Goal: Task Accomplishment & Management: Use online tool/utility

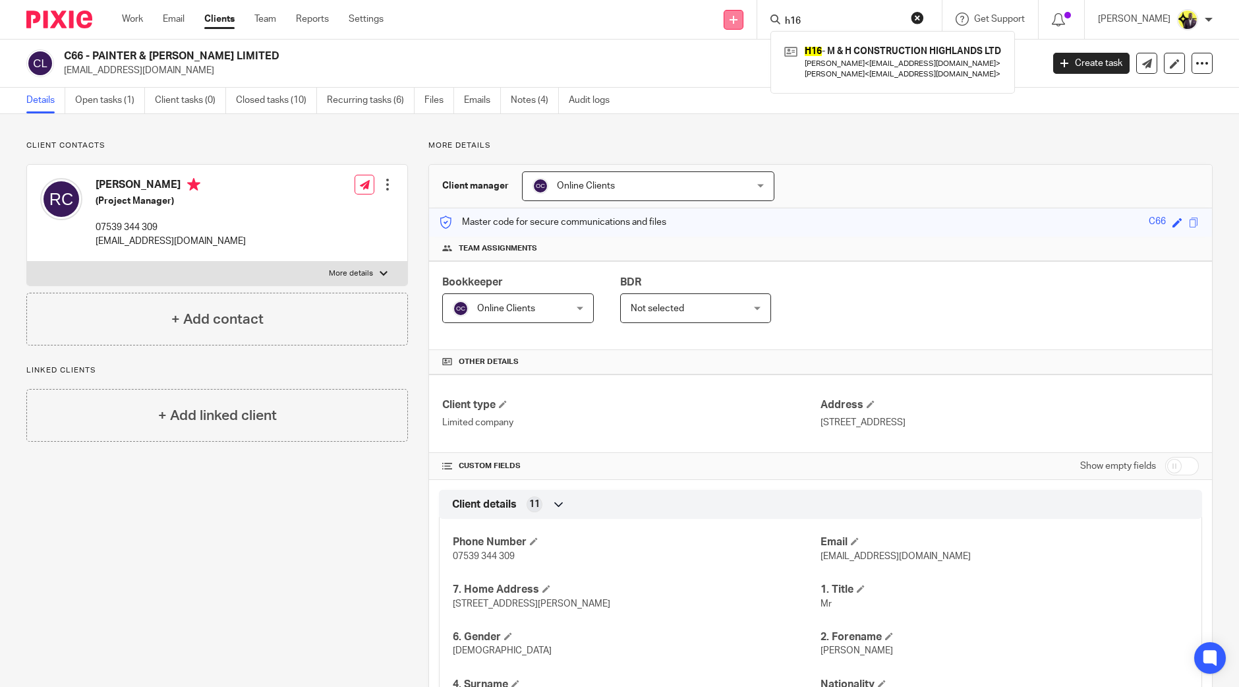
drag, startPoint x: 836, startPoint y: 18, endPoint x: 766, endPoint y: 21, distance: 69.3
click at [766, 21] on div "Send new email Create task Add client Request signature h16 H16 - M & H CONSTRU…" at bounding box center [821, 19] width 836 height 39
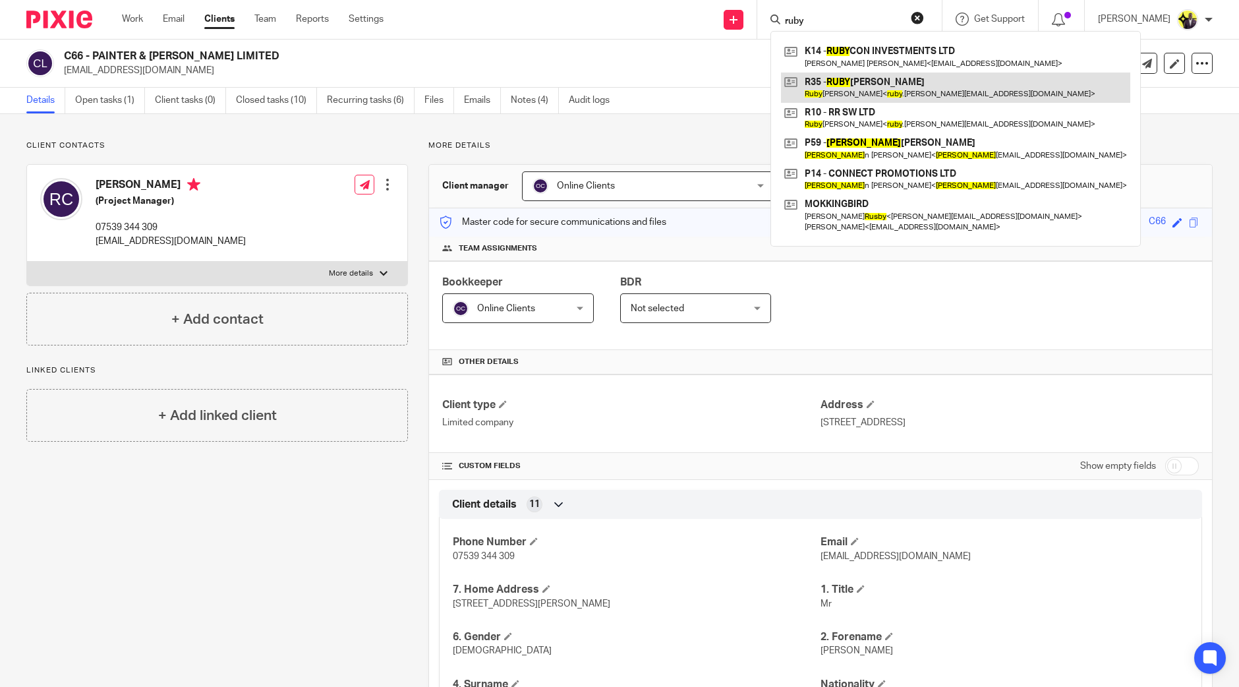
type input "ruby"
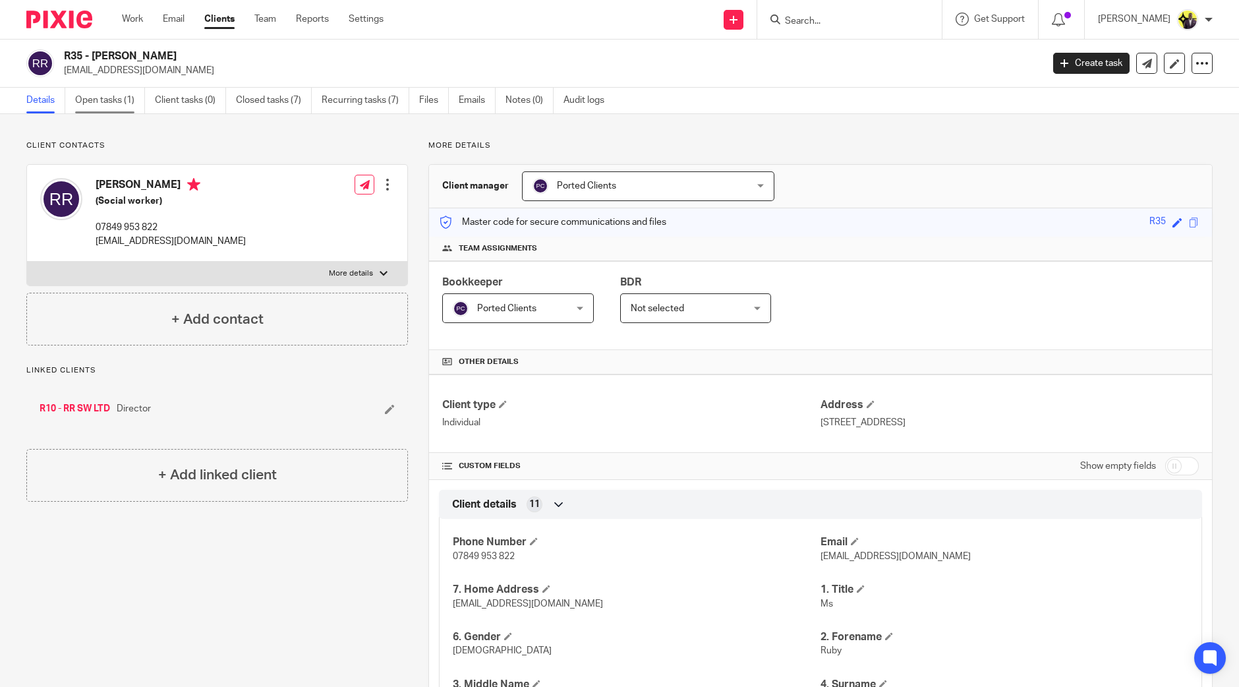
click at [122, 103] on link "Open tasks (1)" at bounding box center [110, 101] width 70 height 26
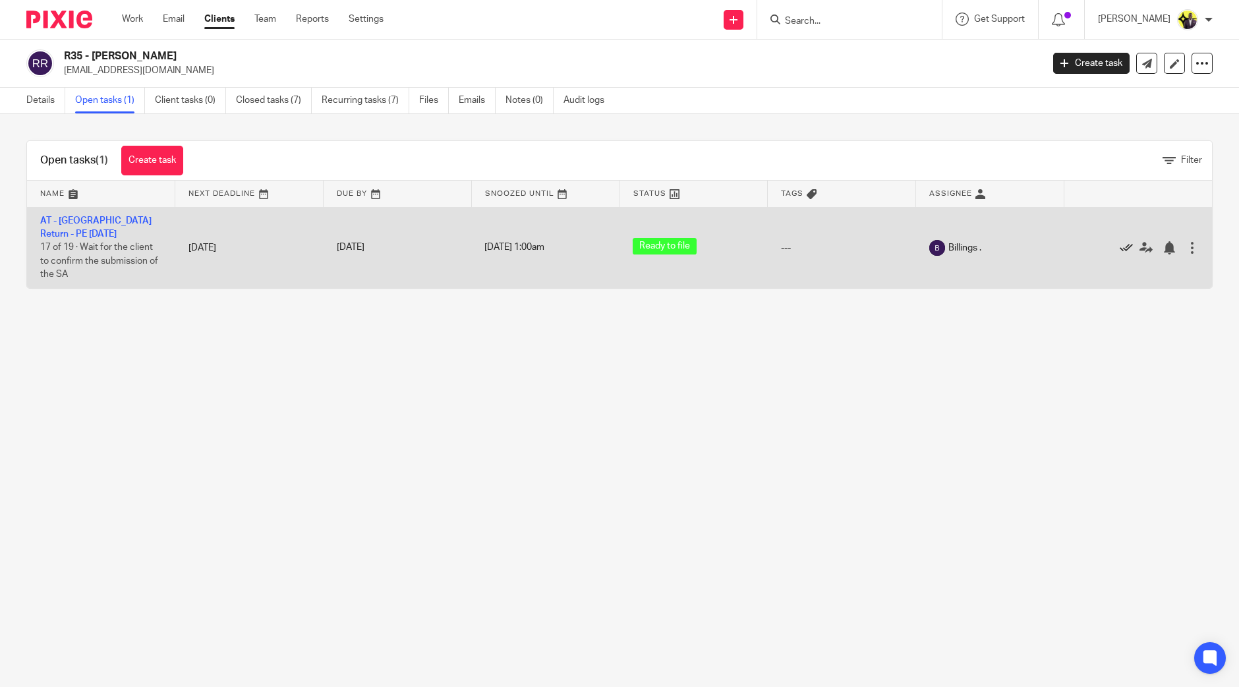
click at [1120, 246] on icon at bounding box center [1126, 247] width 13 height 13
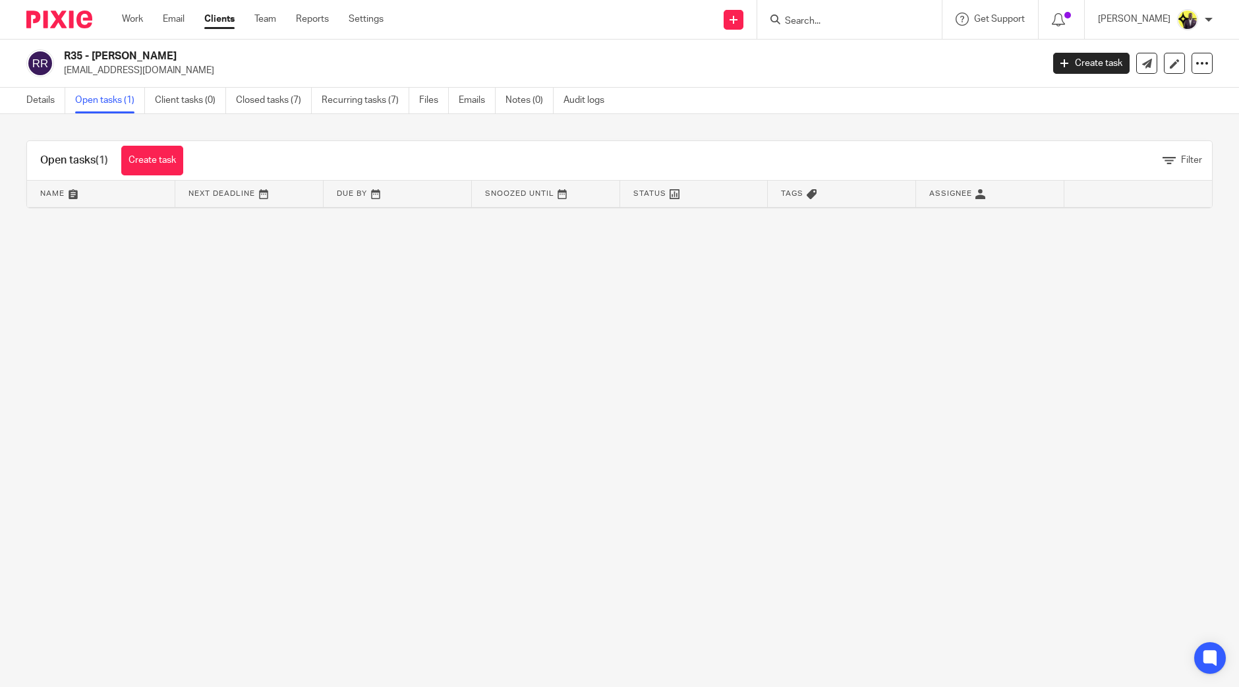
drag, startPoint x: 195, startPoint y: 53, endPoint x: 63, endPoint y: 61, distance: 132.0
click at [64, 61] on h2 "R35 - [PERSON_NAME]" at bounding box center [452, 56] width 776 height 14
copy h2 "R35 - [PERSON_NAME]"
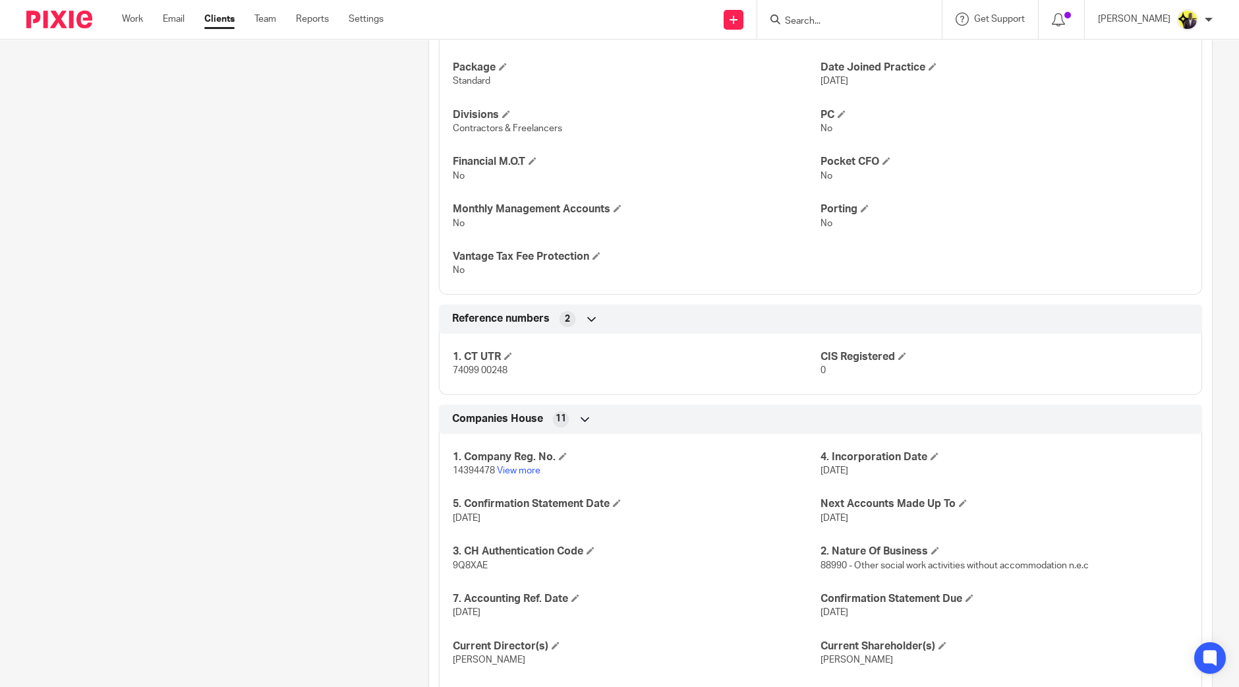
scroll to position [1070, 0]
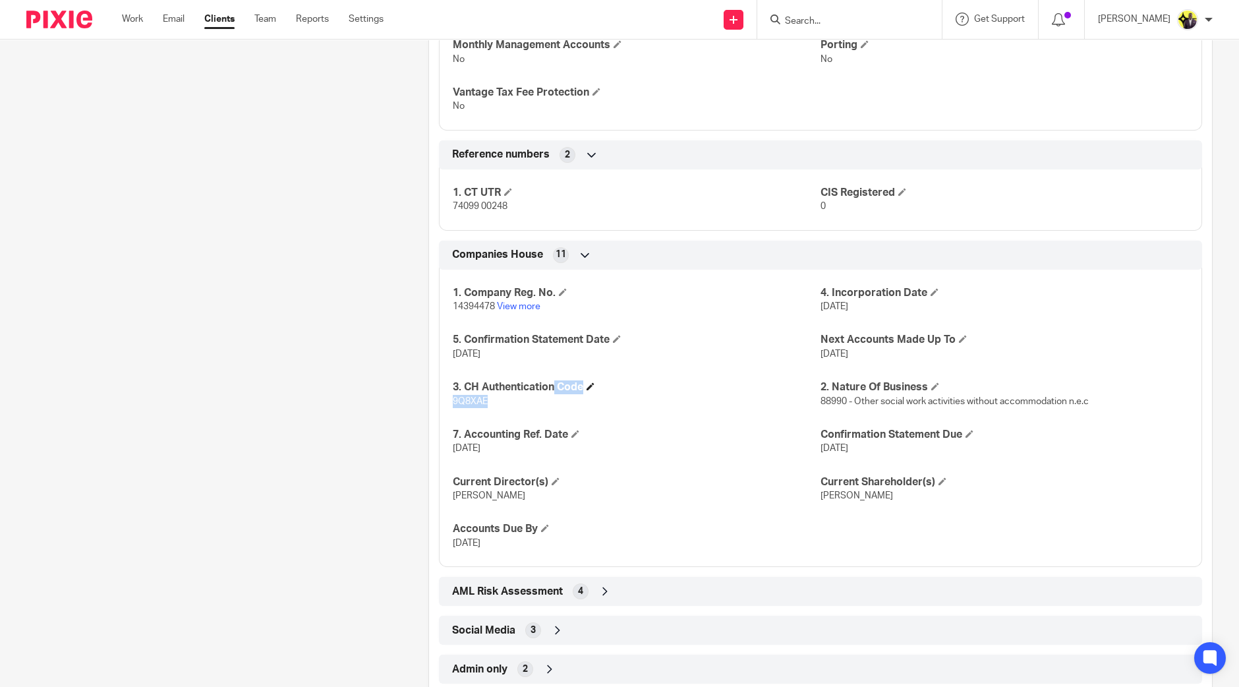
drag, startPoint x: 498, startPoint y: 400, endPoint x: 462, endPoint y: 385, distance: 38.7
click at [462, 385] on div "3. CH Authentication Code 9Q8XAE" at bounding box center [637, 394] width 368 height 28
copy div "CH Authentication Code 9Q8XAE"
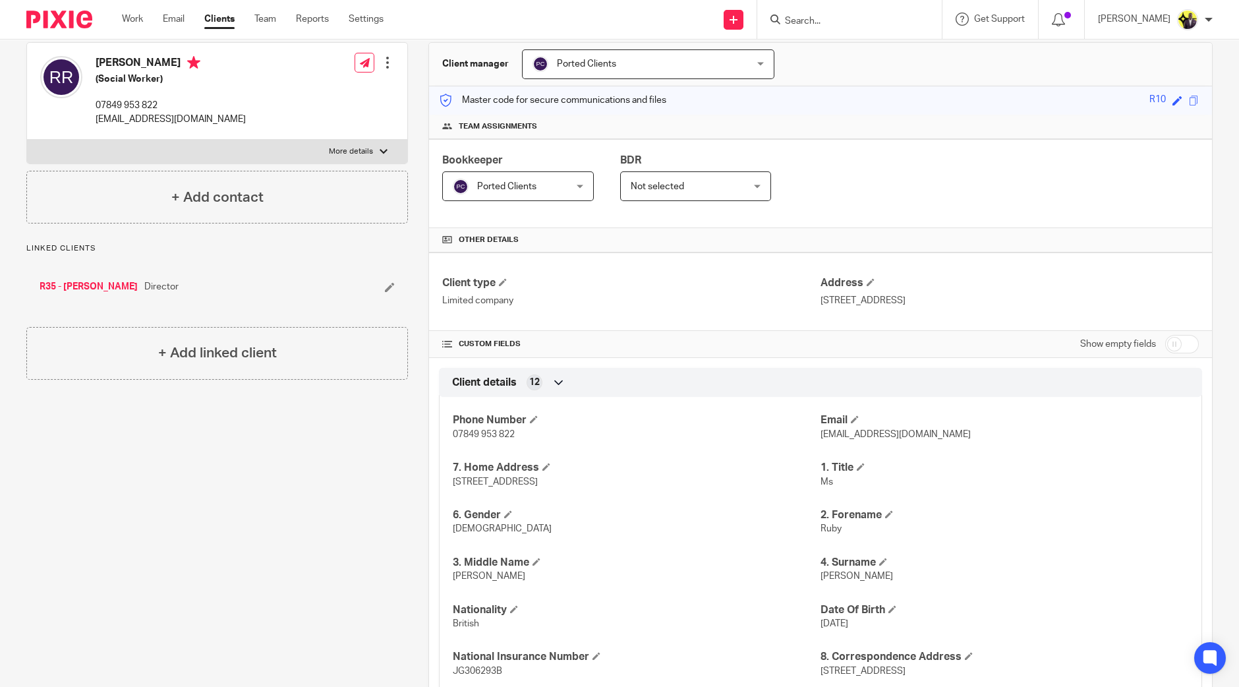
scroll to position [0, 0]
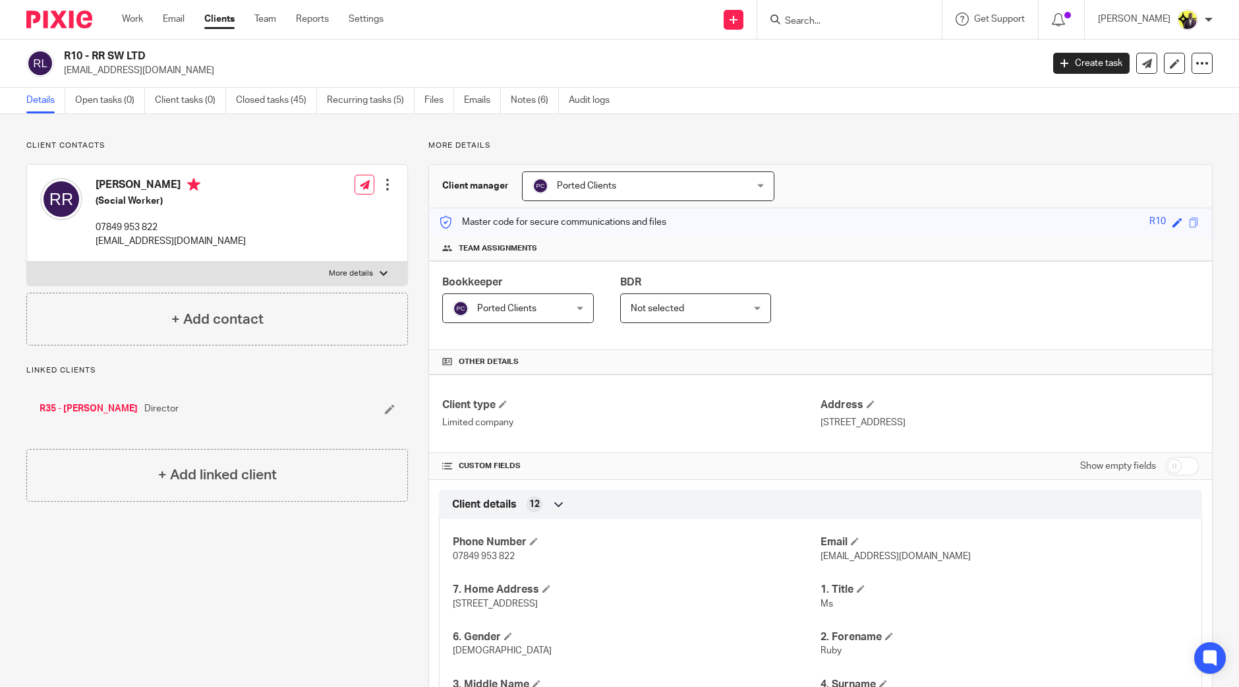
drag, startPoint x: 149, startPoint y: 51, endPoint x: 65, endPoint y: 57, distance: 83.9
click at [65, 57] on h2 "R10 - RR SW LTD" at bounding box center [452, 56] width 776 height 14
copy h2 "R10 - RR SW LTD"
click at [874, 24] on input "Search" at bounding box center [843, 22] width 119 height 12
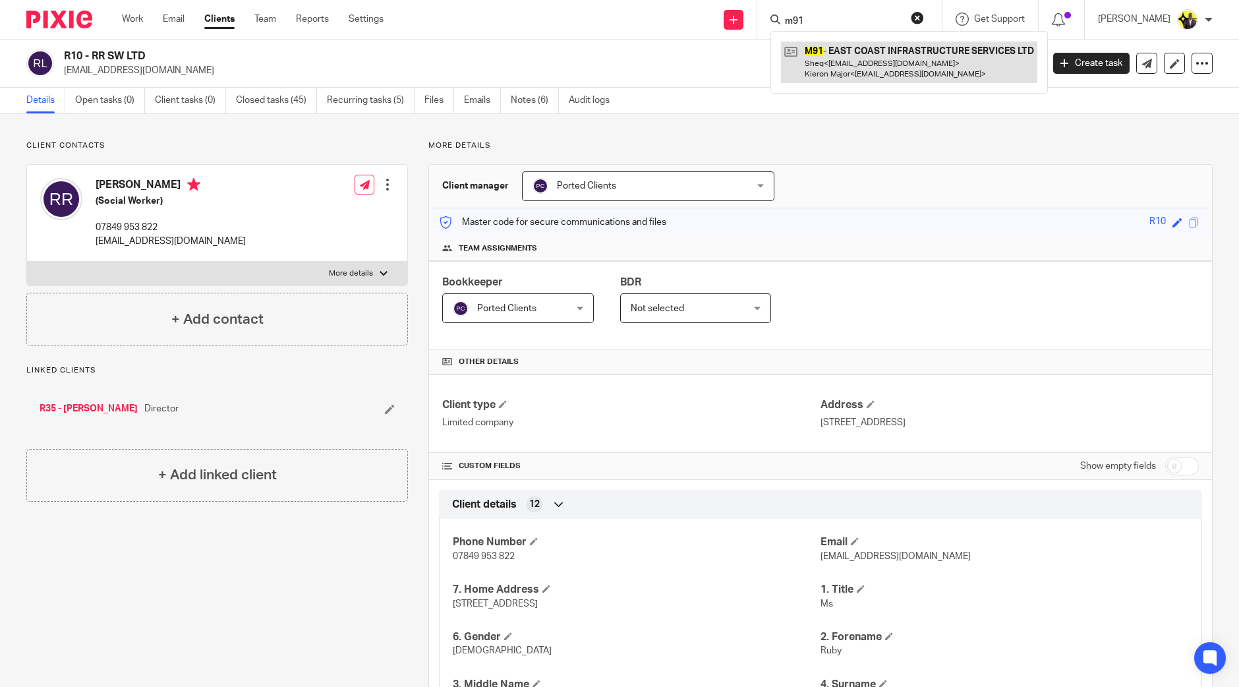
type input "m91"
click at [931, 57] on link at bounding box center [909, 62] width 256 height 41
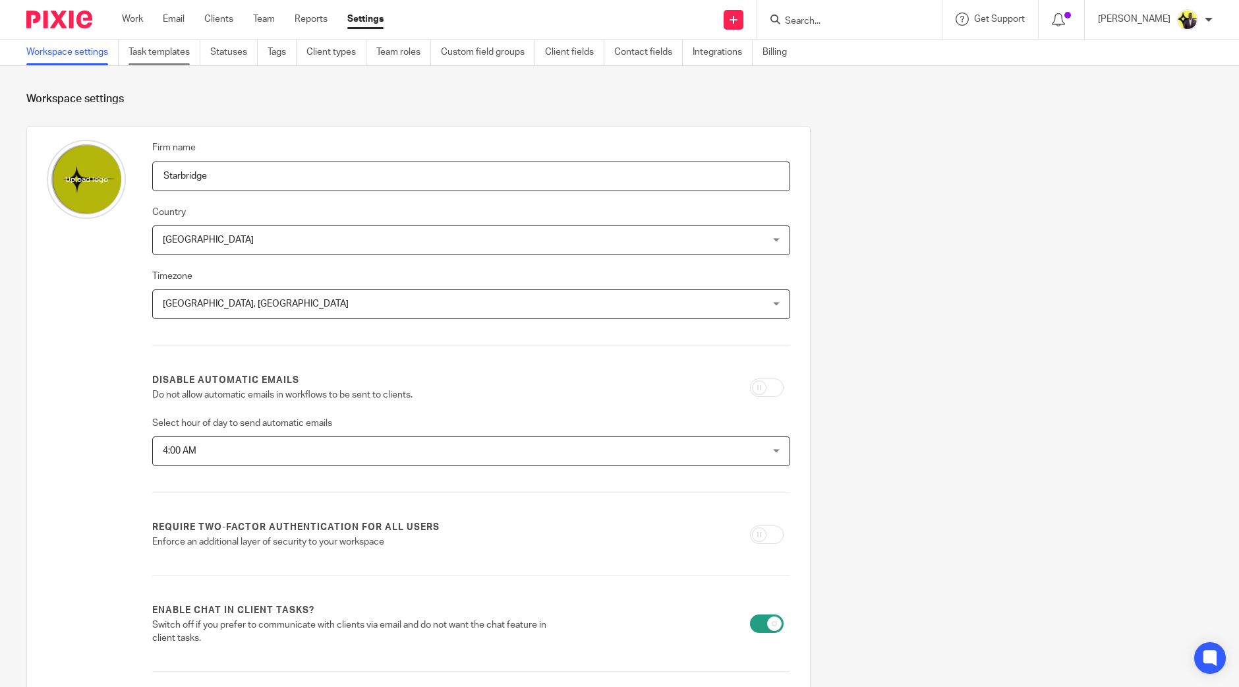
click at [174, 55] on link "Task templates" at bounding box center [165, 53] width 72 height 26
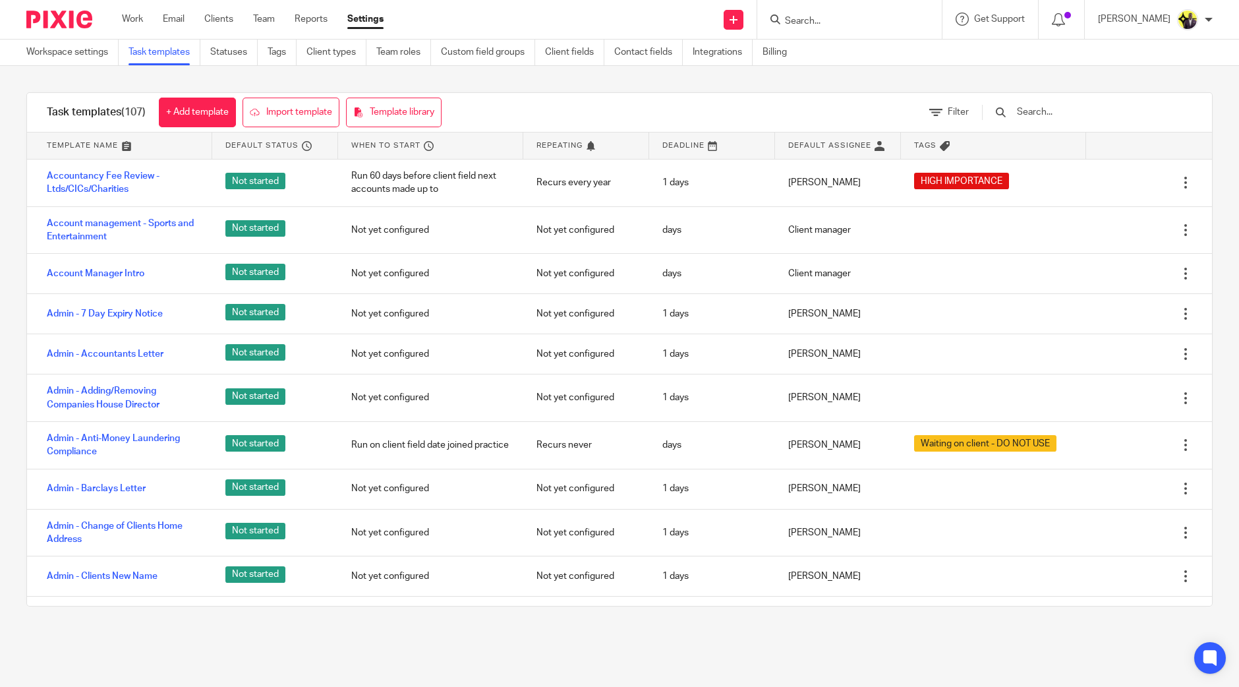
click at [1072, 113] on input "text" at bounding box center [1093, 112] width 154 height 14
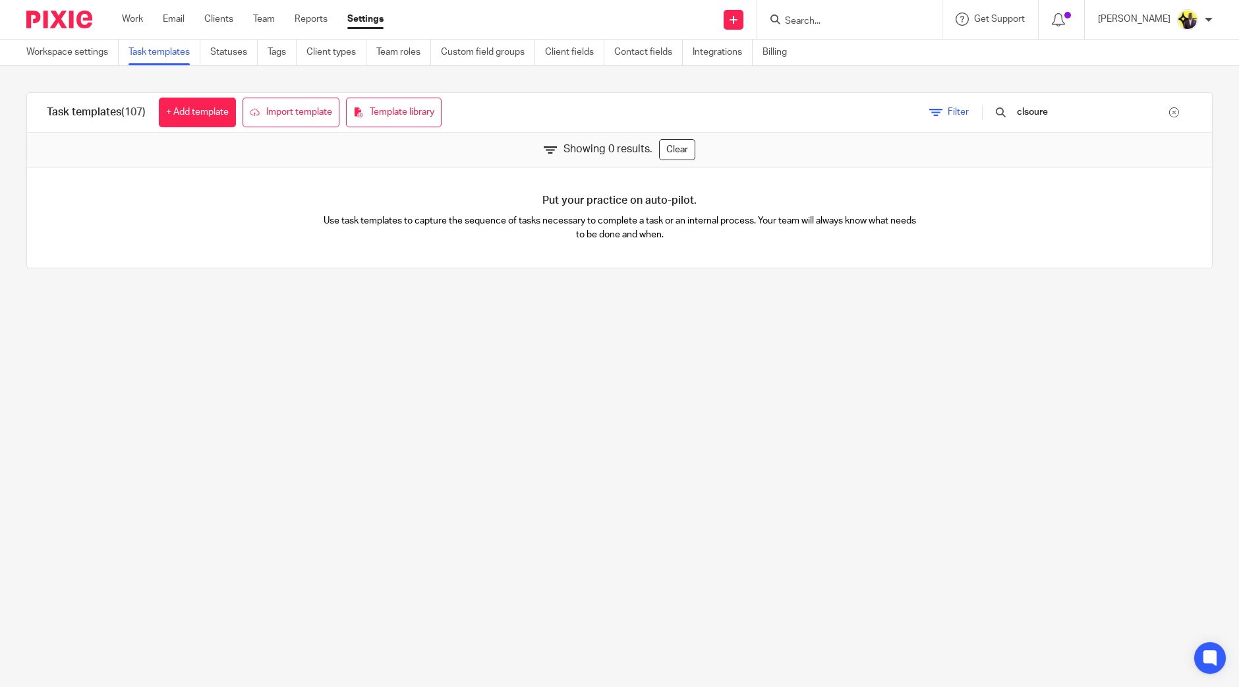
drag, startPoint x: 1076, startPoint y: 107, endPoint x: 977, endPoint y: 109, distance: 98.9
click at [977, 109] on div "Filter clsoure" at bounding box center [1060, 112] width 302 height 39
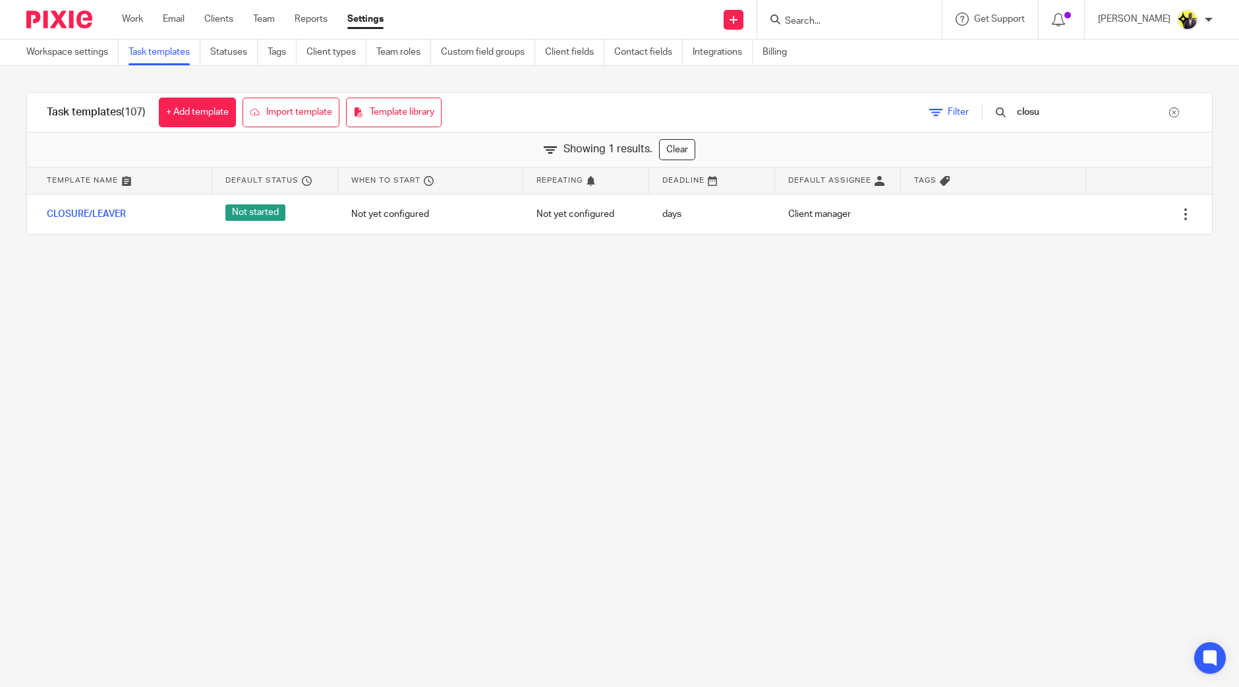
drag, startPoint x: 1078, startPoint y: 113, endPoint x: 979, endPoint y: 113, distance: 98.9
click at [981, 113] on div "Filter closu" at bounding box center [1060, 112] width 302 height 39
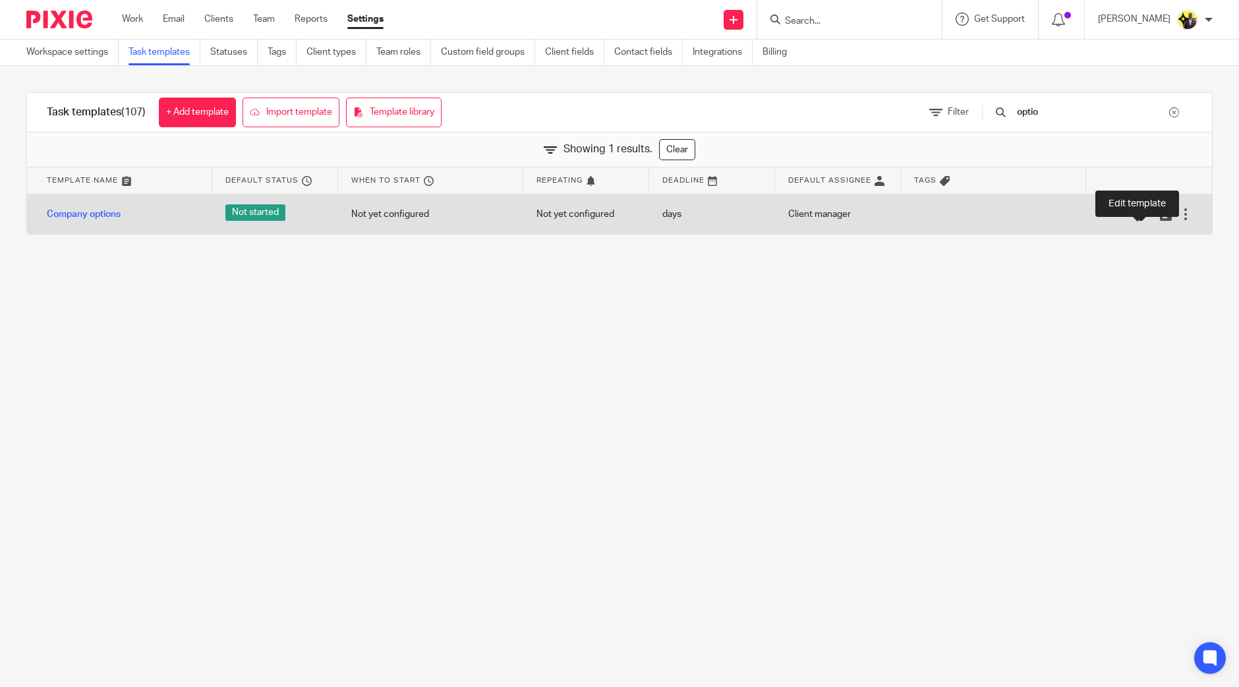
type input "optio"
click at [1139, 216] on icon at bounding box center [1145, 214] width 13 height 13
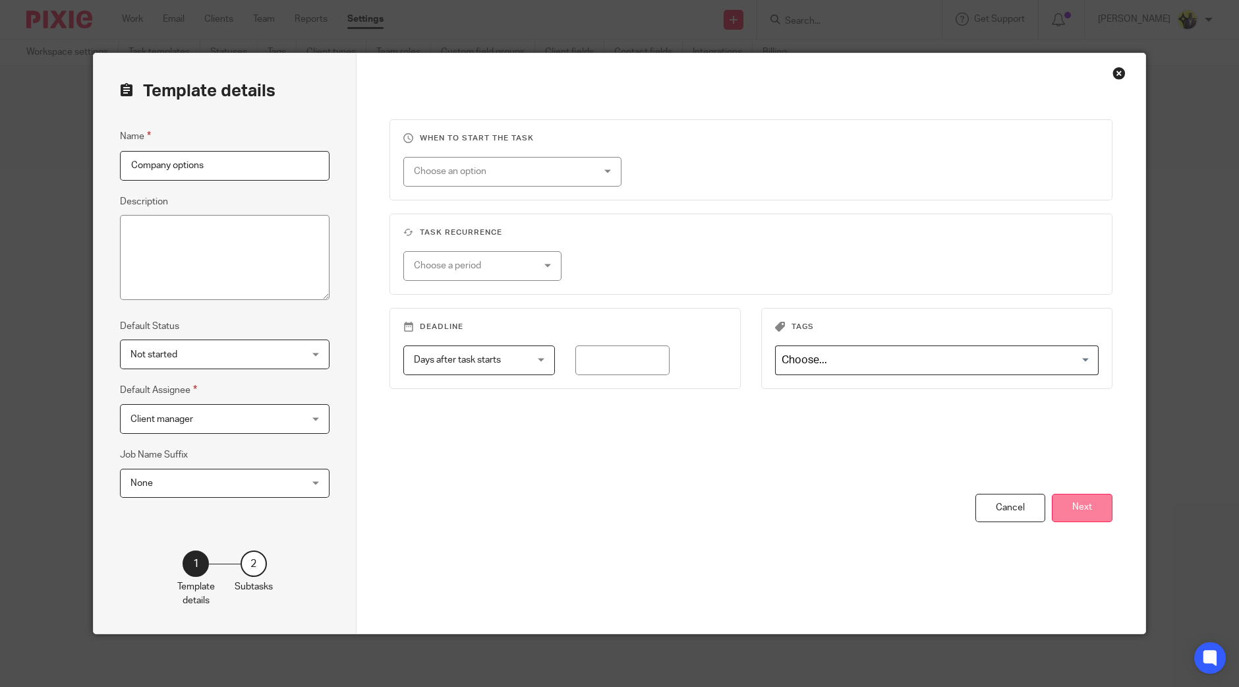
click at [1074, 503] on button "Next" at bounding box center [1082, 508] width 61 height 28
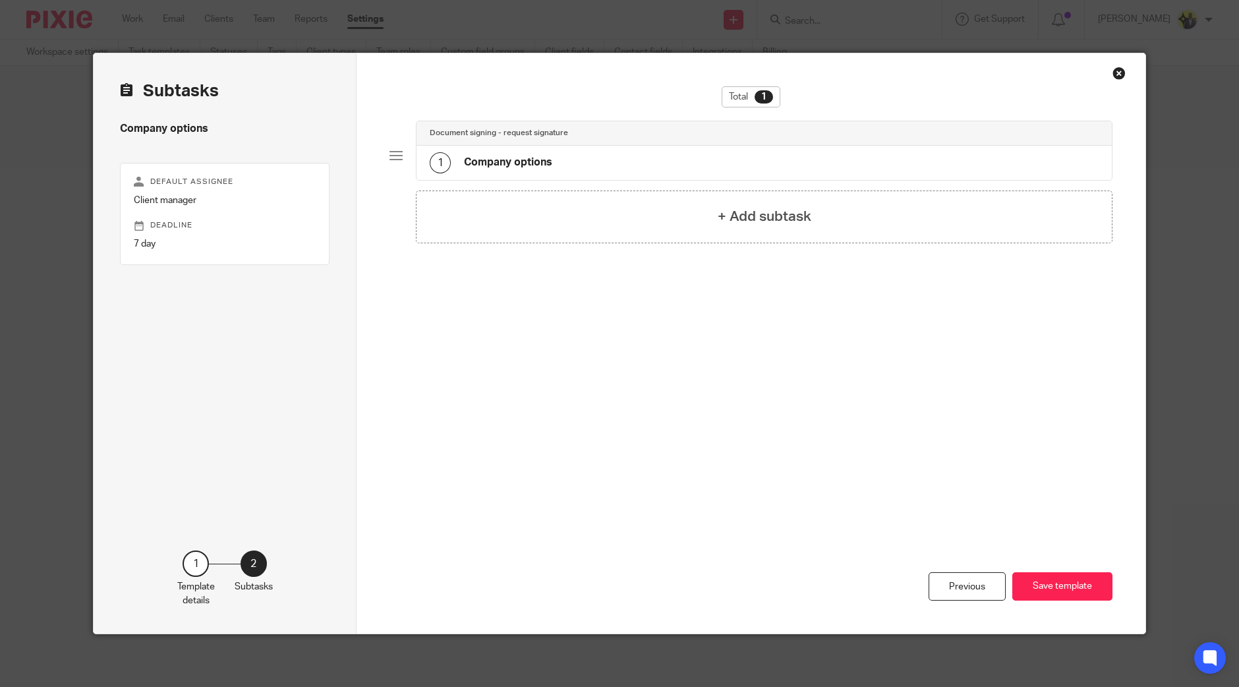
click at [521, 158] on h4 "Company options" at bounding box center [508, 163] width 88 height 14
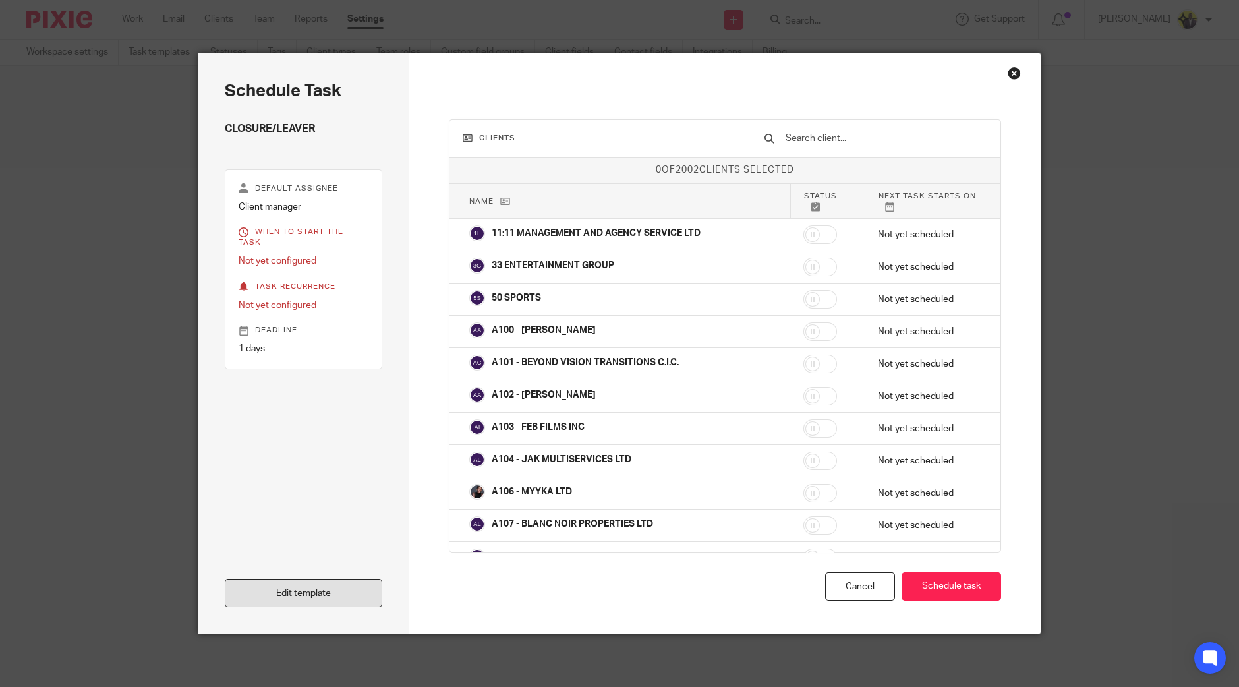
click at [316, 595] on link "Edit template" at bounding box center [304, 593] width 158 height 28
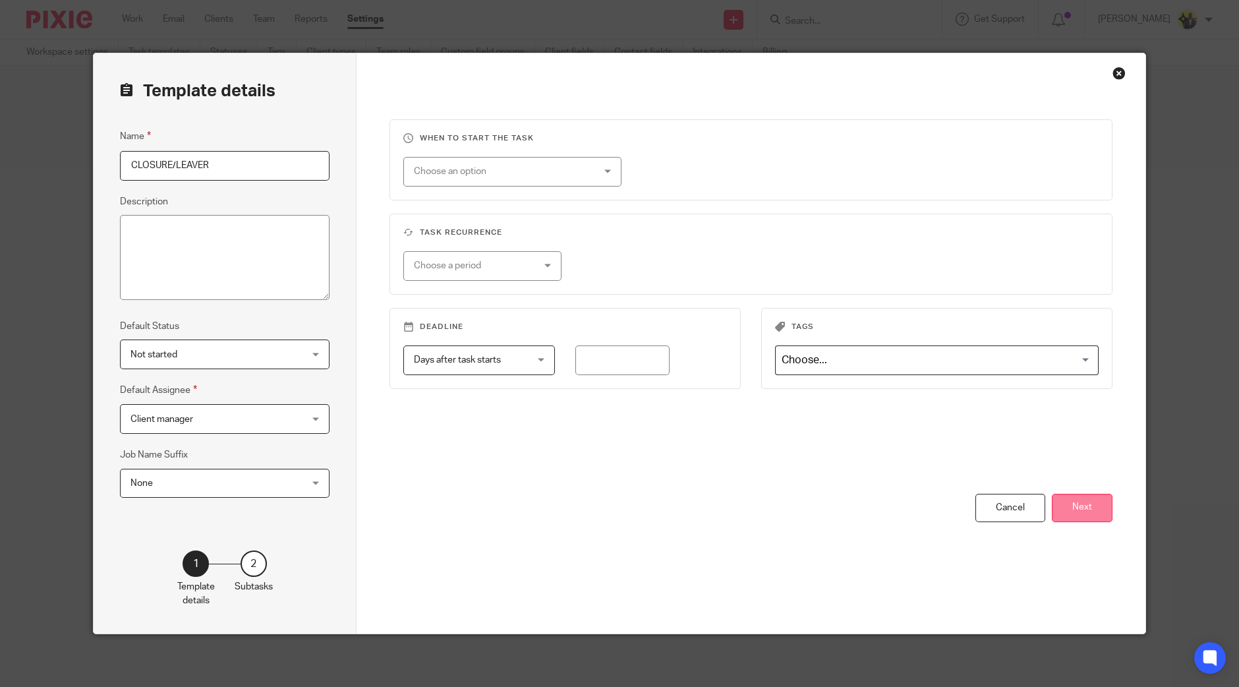
click at [1079, 502] on button "Next" at bounding box center [1082, 508] width 61 height 28
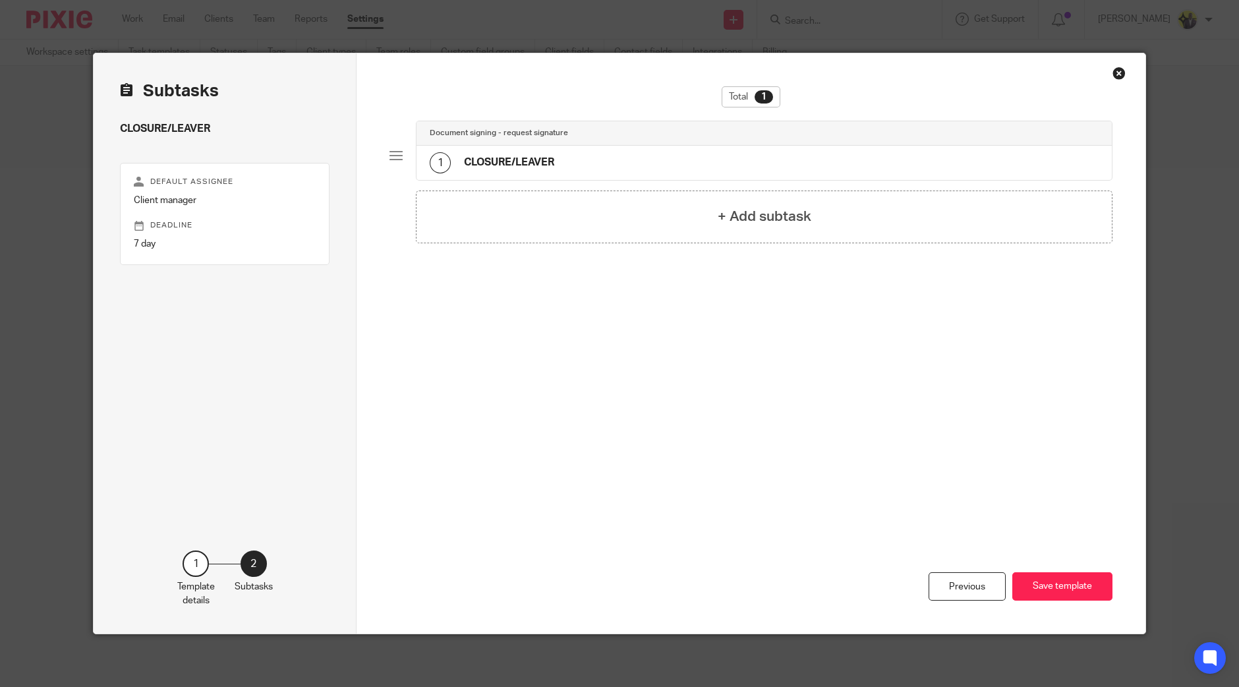
drag, startPoint x: 505, startPoint y: 163, endPoint x: 496, endPoint y: 159, distance: 10.6
click at [506, 163] on h4 "CLOSURE/LEAVER" at bounding box center [509, 163] width 90 height 14
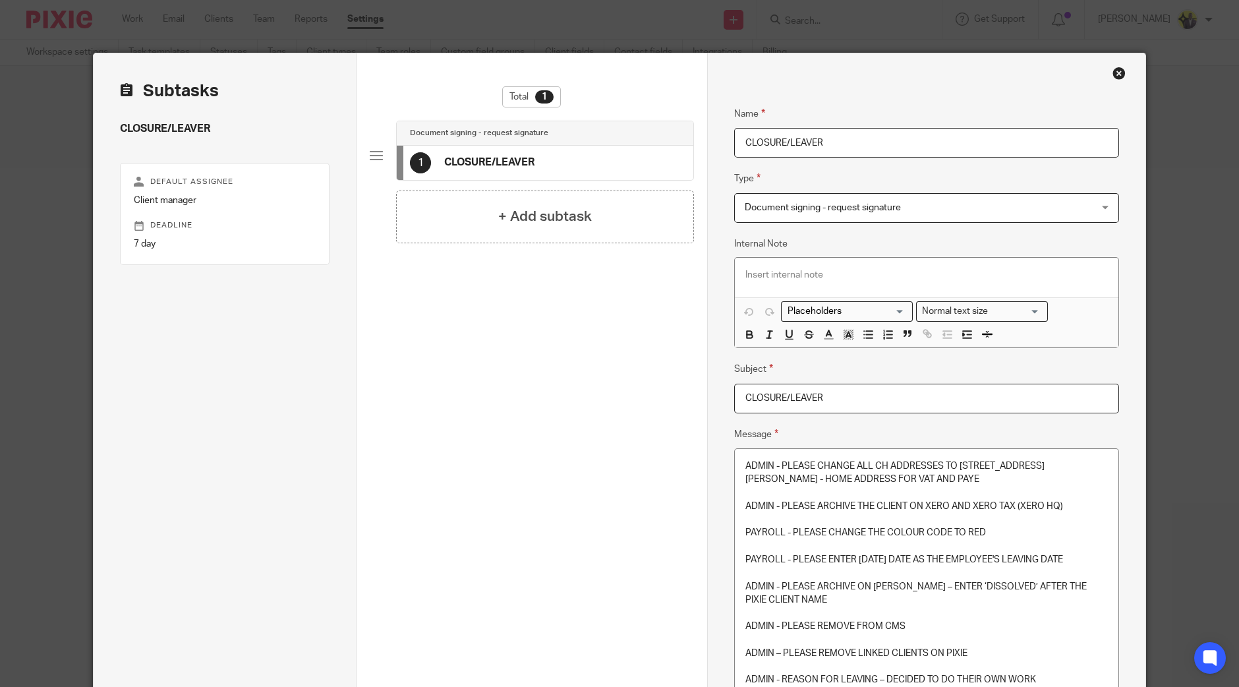
click at [850, 516] on p at bounding box center [926, 519] width 362 height 13
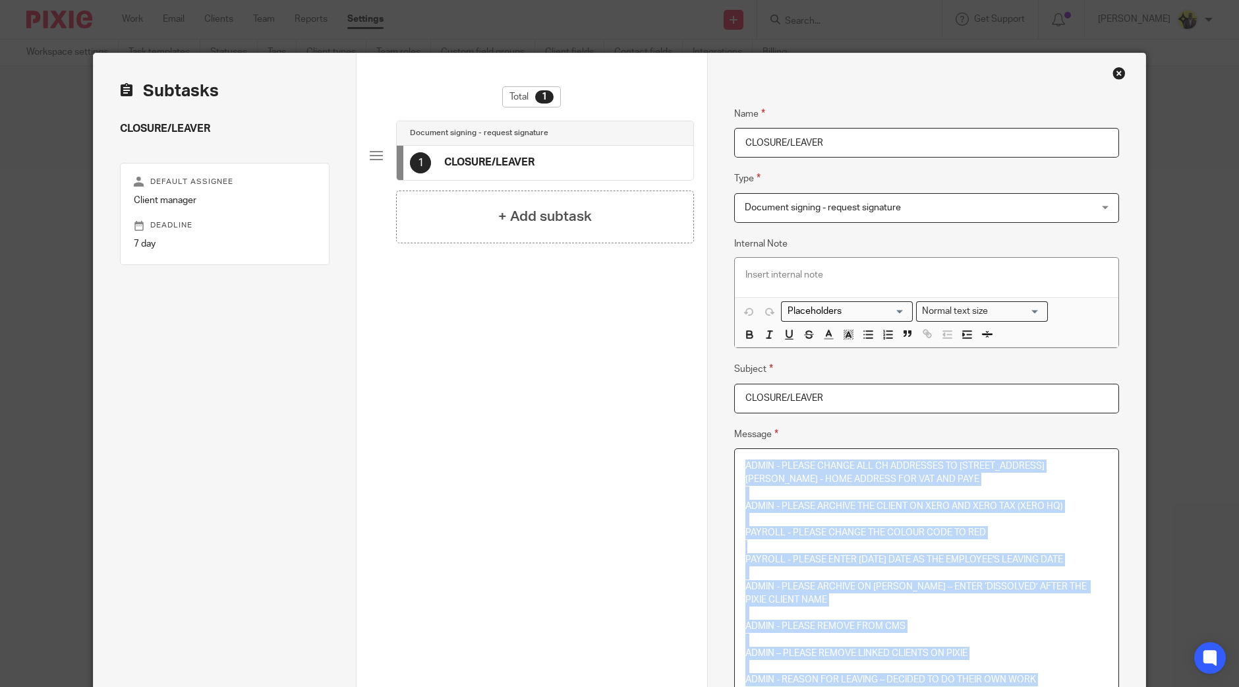
copy div "ADMIN - PLEASE CHANGE ALL CH ADDRESSES TO 71-75 SHELTON STREET, COVENT GARDEN, …"
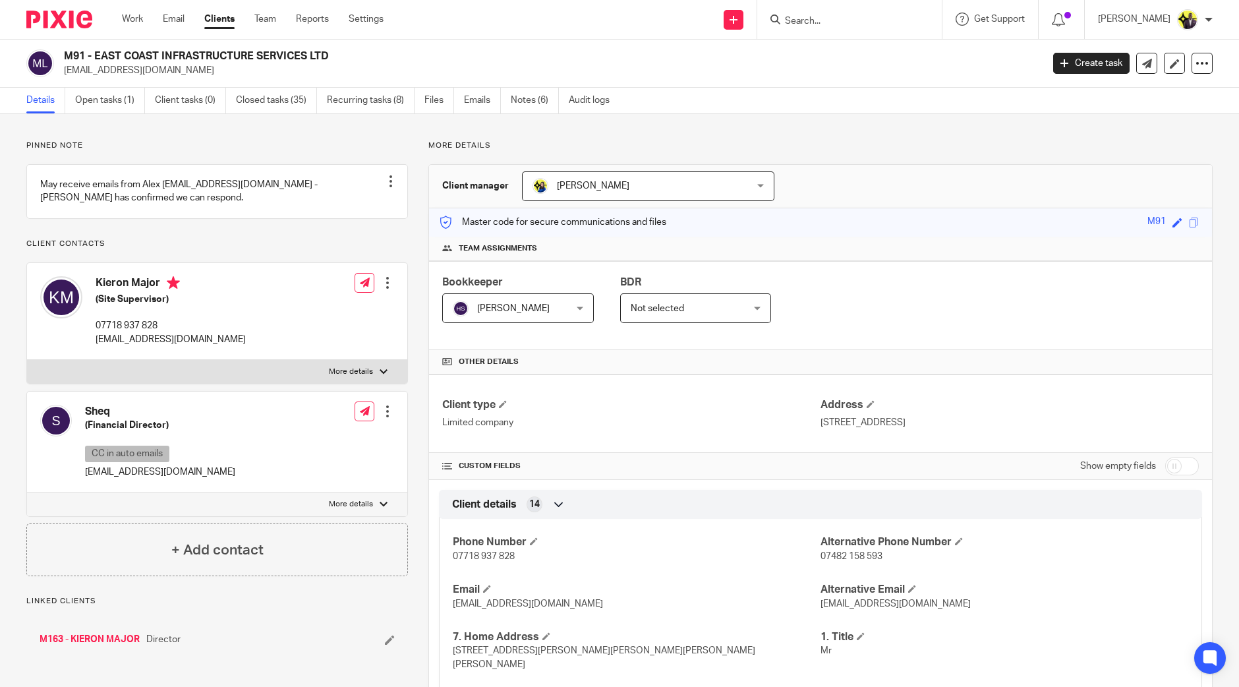
scroll to position [164, 0]
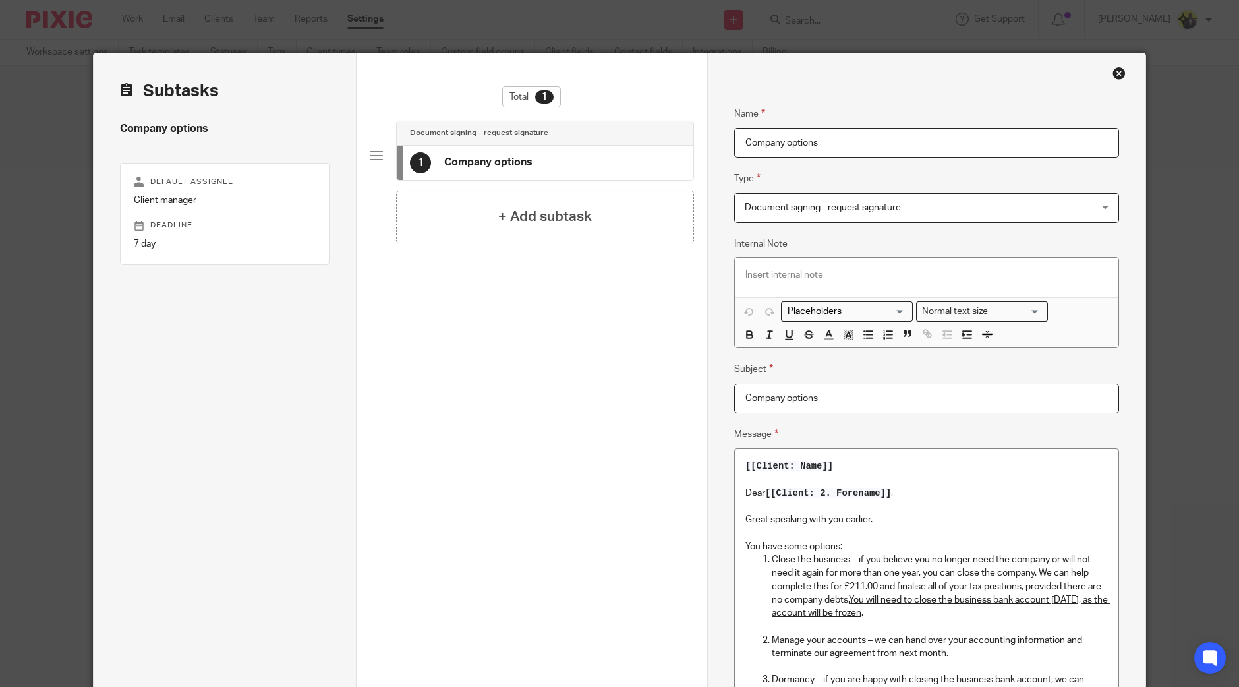
click at [902, 524] on p "Great speaking with you earlier." at bounding box center [926, 519] width 362 height 13
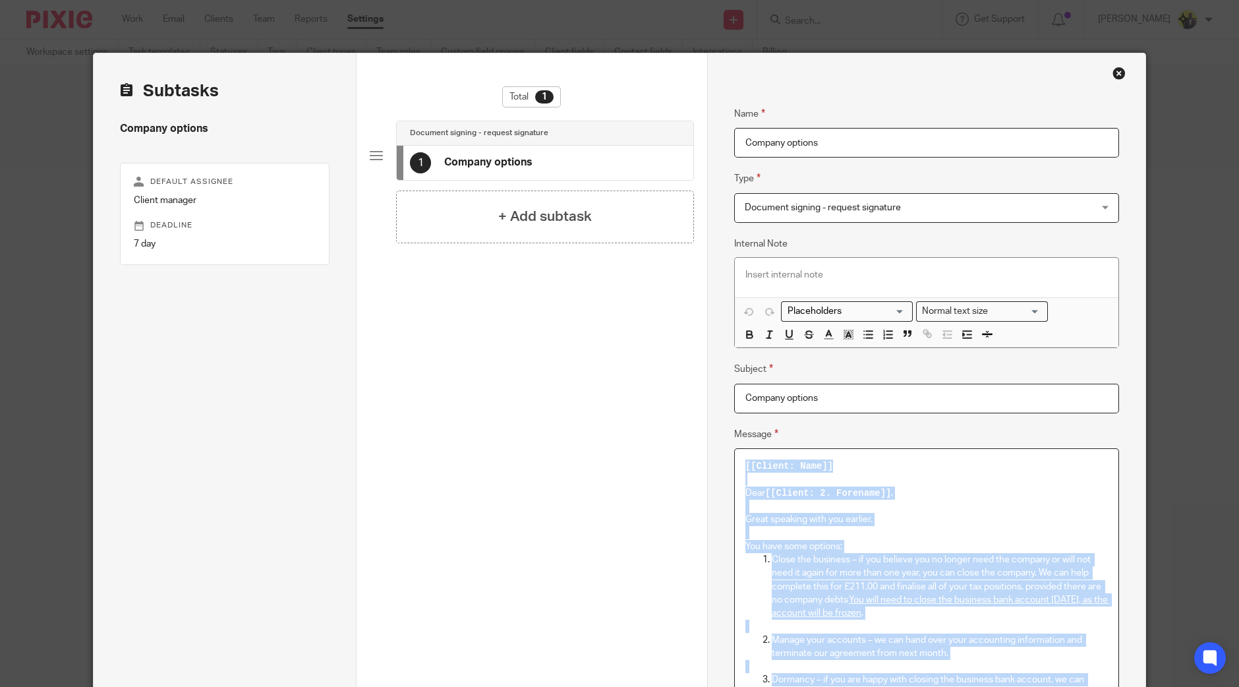
copy div "[[Loremi: Dolo]] Sita [[Consec: 8. Adipisci]] , Elits doeiusmo temp inc utlabor…"
click at [1112, 73] on div "Close this dialog window" at bounding box center [1118, 73] width 13 height 13
